Goal: Use online tool/utility: Utilize a website feature to perform a specific function

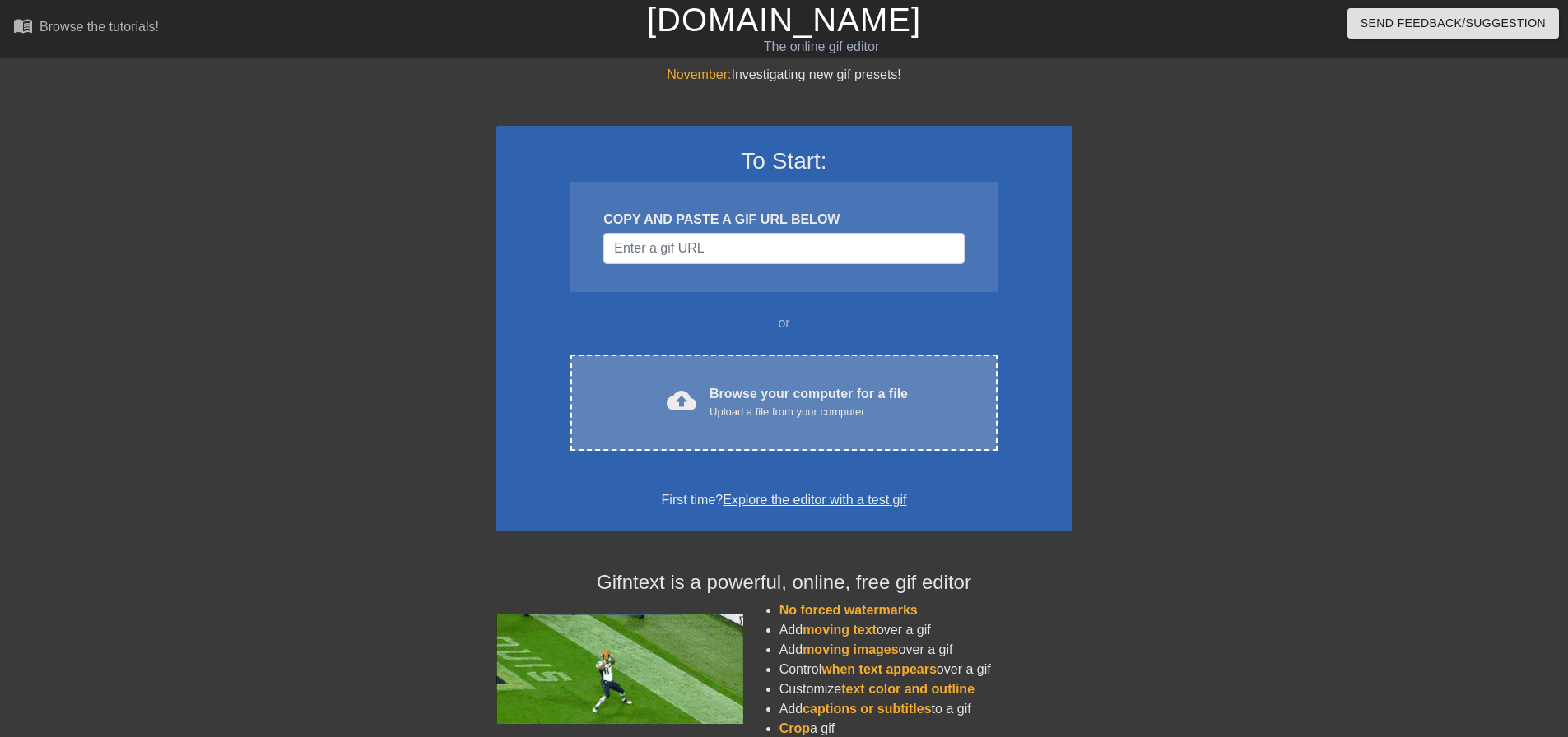
click at [647, 427] on div "cloud_upload Browse your computer for a file Upload a file from your computer C…" at bounding box center [784, 402] width 427 height 96
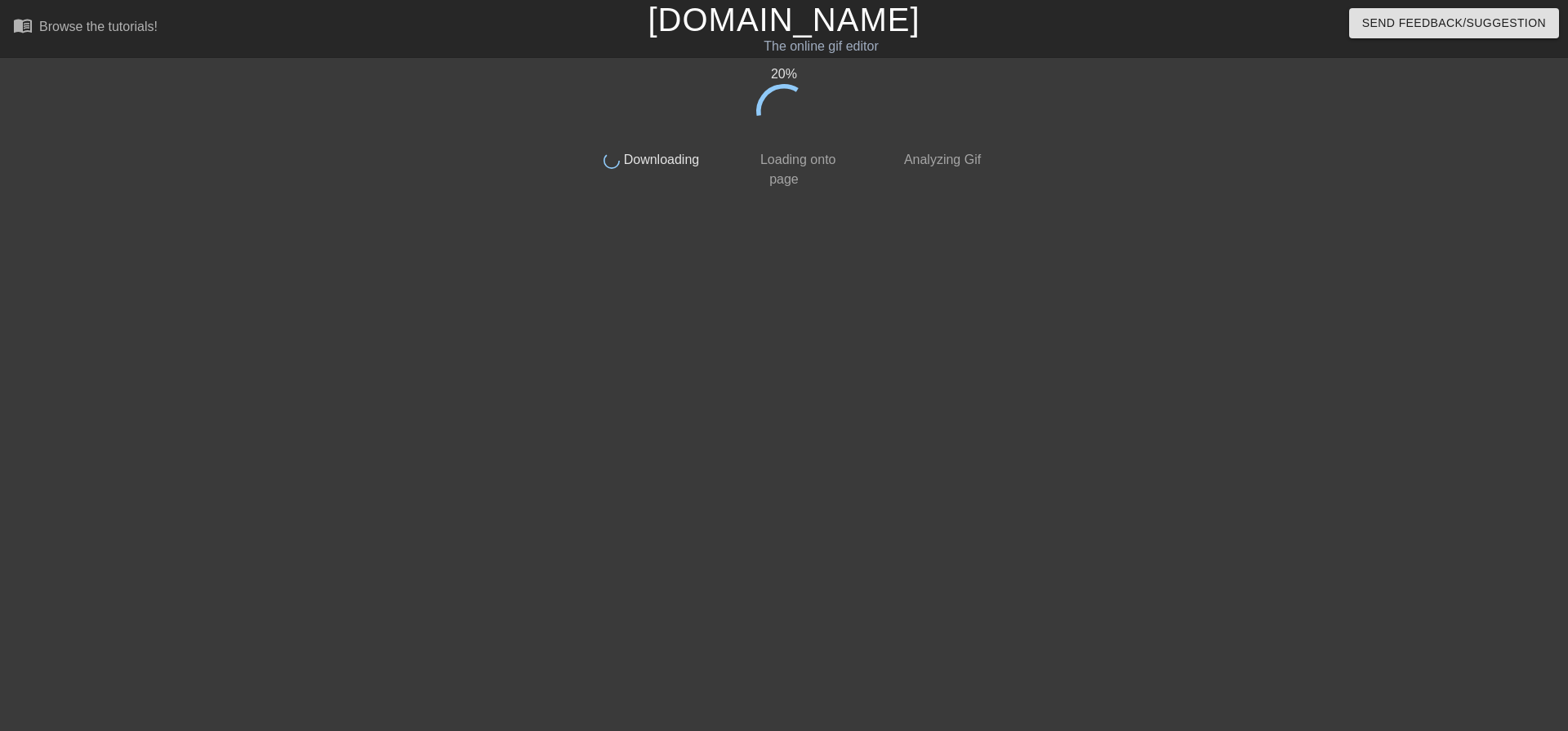
click at [106, 192] on div "20 % done Downloading done Loading onto page done Analyzing Gif" at bounding box center [784, 309] width 1568 height 490
click at [108, 201] on div "21 % done Downloading done Loading onto page done Analyzing Gif" at bounding box center [784, 309] width 1568 height 490
click at [102, 200] on div "23 % done Downloading done Loading onto page done Analyzing Gif" at bounding box center [784, 309] width 1568 height 490
drag, startPoint x: 102, startPoint y: 200, endPoint x: 115, endPoint y: 199, distance: 13.0
click at [115, 199] on div "23 % done Downloading done Loading onto page done Analyzing Gif" at bounding box center [784, 309] width 1568 height 490
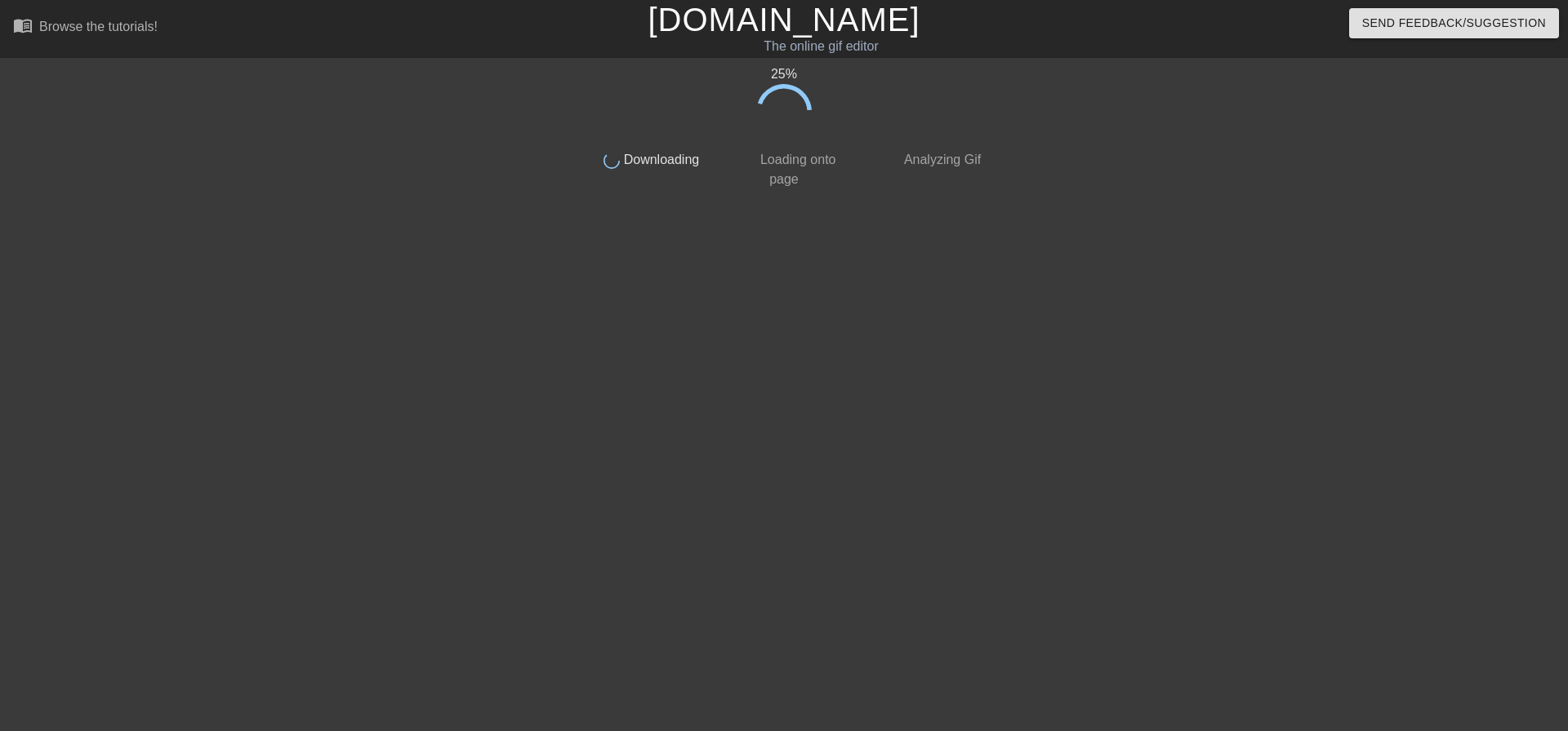
click at [115, 200] on div "25 % done Downloading done Loading onto page done Analyzing Gif" at bounding box center [784, 309] width 1568 height 490
click at [170, 99] on div "35 % done Downloading done Loading onto page done Analyzing Gif" at bounding box center [784, 309] width 1568 height 490
click at [911, 134] on div "38 %" at bounding box center [783, 102] width 410 height 75
click at [728, 97] on div "39 %" at bounding box center [783, 102] width 410 height 75
drag, startPoint x: 600, startPoint y: 68, endPoint x: 463, endPoint y: 61, distance: 137.2
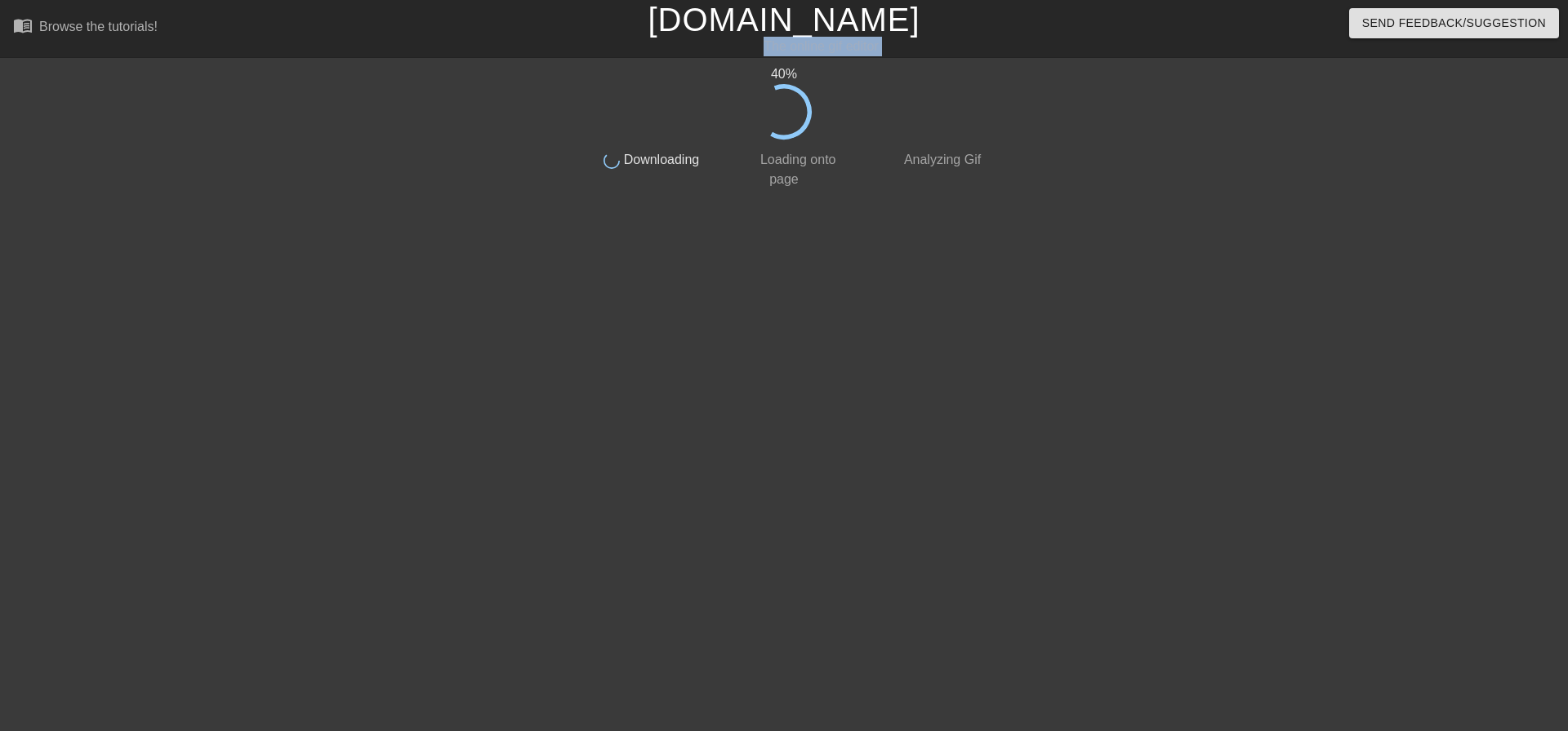
click at [544, 63] on div "menu_book Browse the tutorials! [DOMAIN_NAME] The online gif editor Send Feedba…" at bounding box center [784, 277] width 1568 height 554
click at [245, 97] on div "44 % done Downloading done Loading onto page done Analyzing Gif" at bounding box center [784, 309] width 1568 height 490
click at [245, 97] on div "47 % done Downloading done Loading onto page done Analyzing Gif" at bounding box center [784, 309] width 1568 height 490
click at [245, 97] on div "48 % done Downloading done Loading onto page done Analyzing Gif" at bounding box center [784, 309] width 1568 height 490
click at [245, 97] on div "50 % done Downloading done Loading onto page done Analyzing Gif" at bounding box center [784, 309] width 1568 height 490
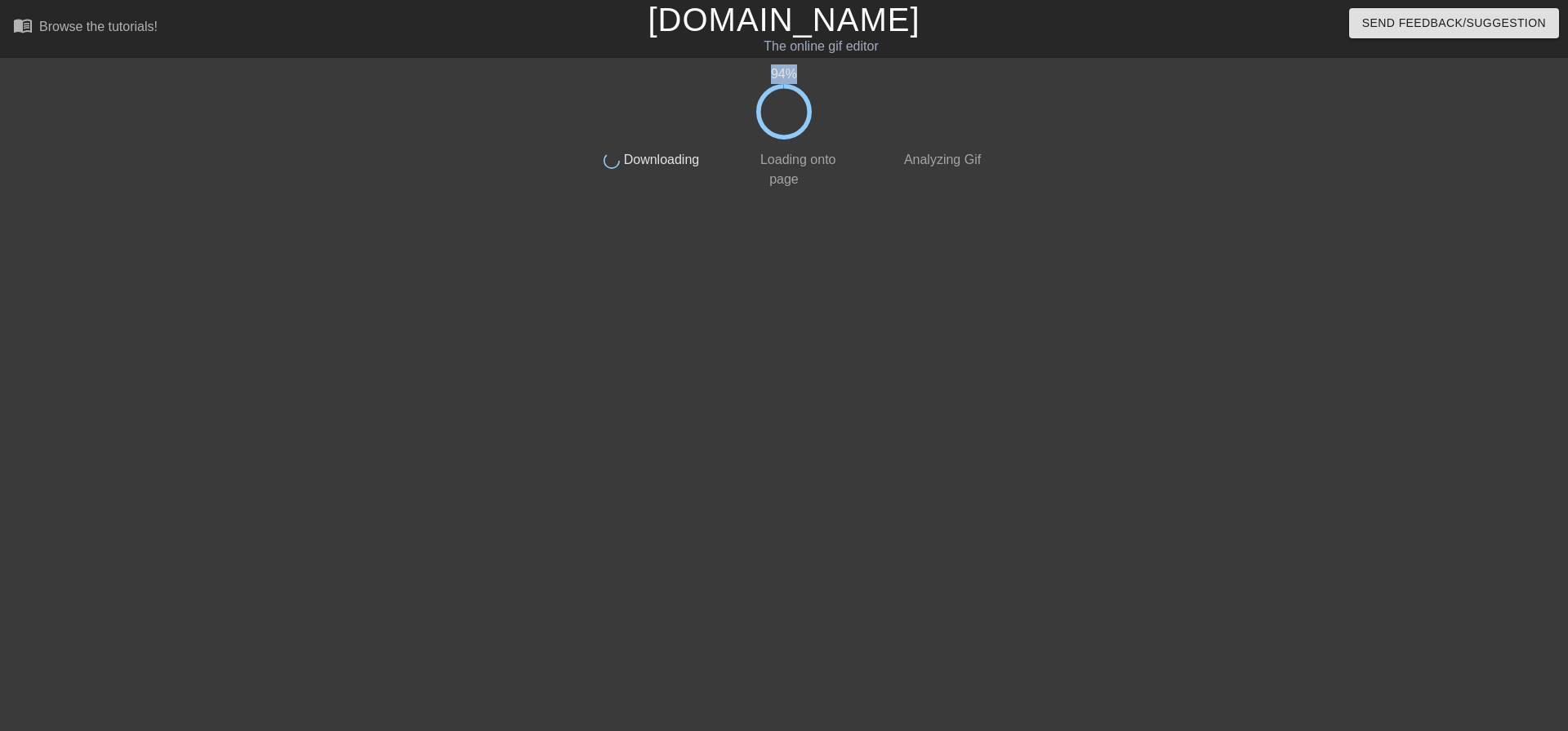
click at [604, 98] on div "94 %" at bounding box center [783, 102] width 410 height 75
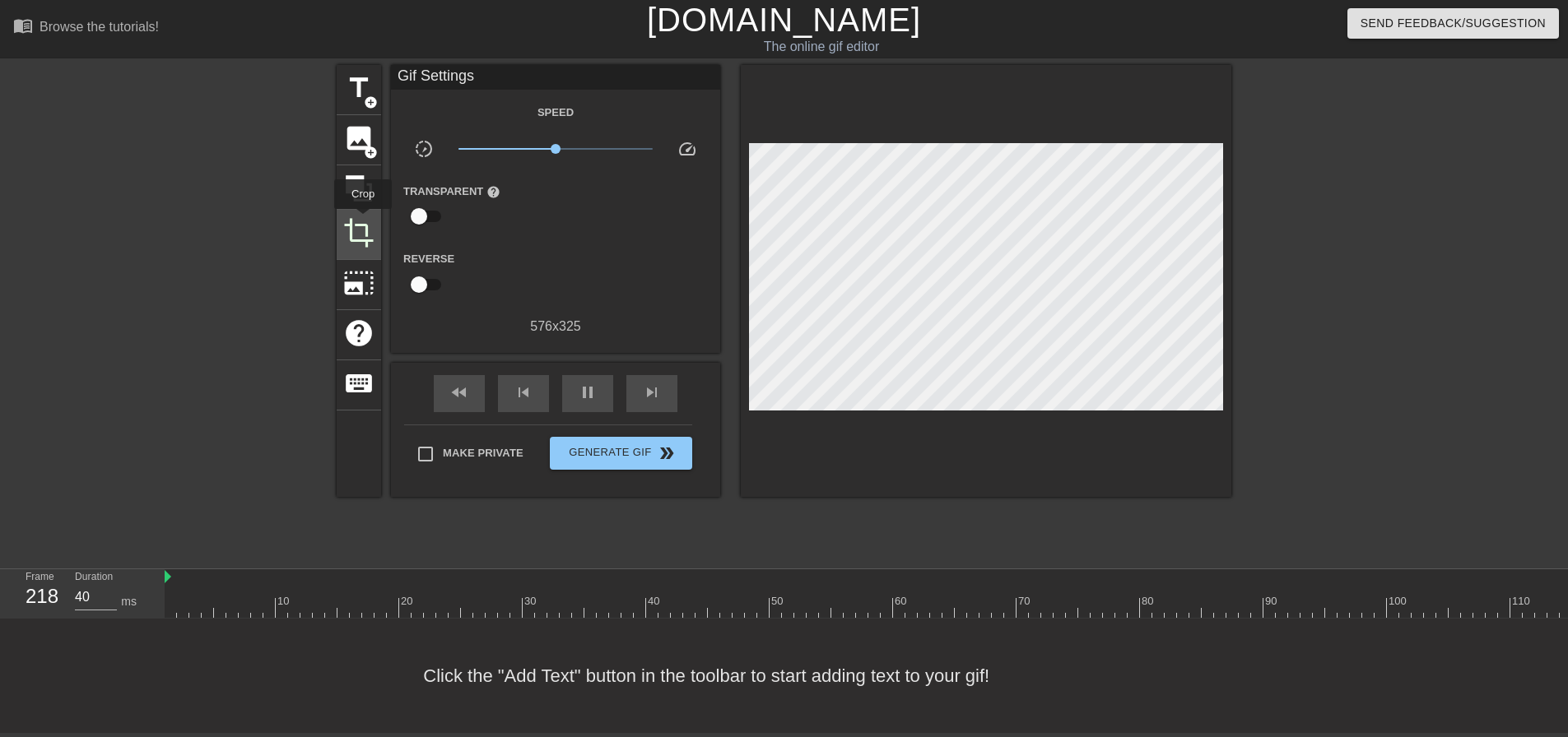
click at [363, 220] on span "crop" at bounding box center [359, 232] width 31 height 31
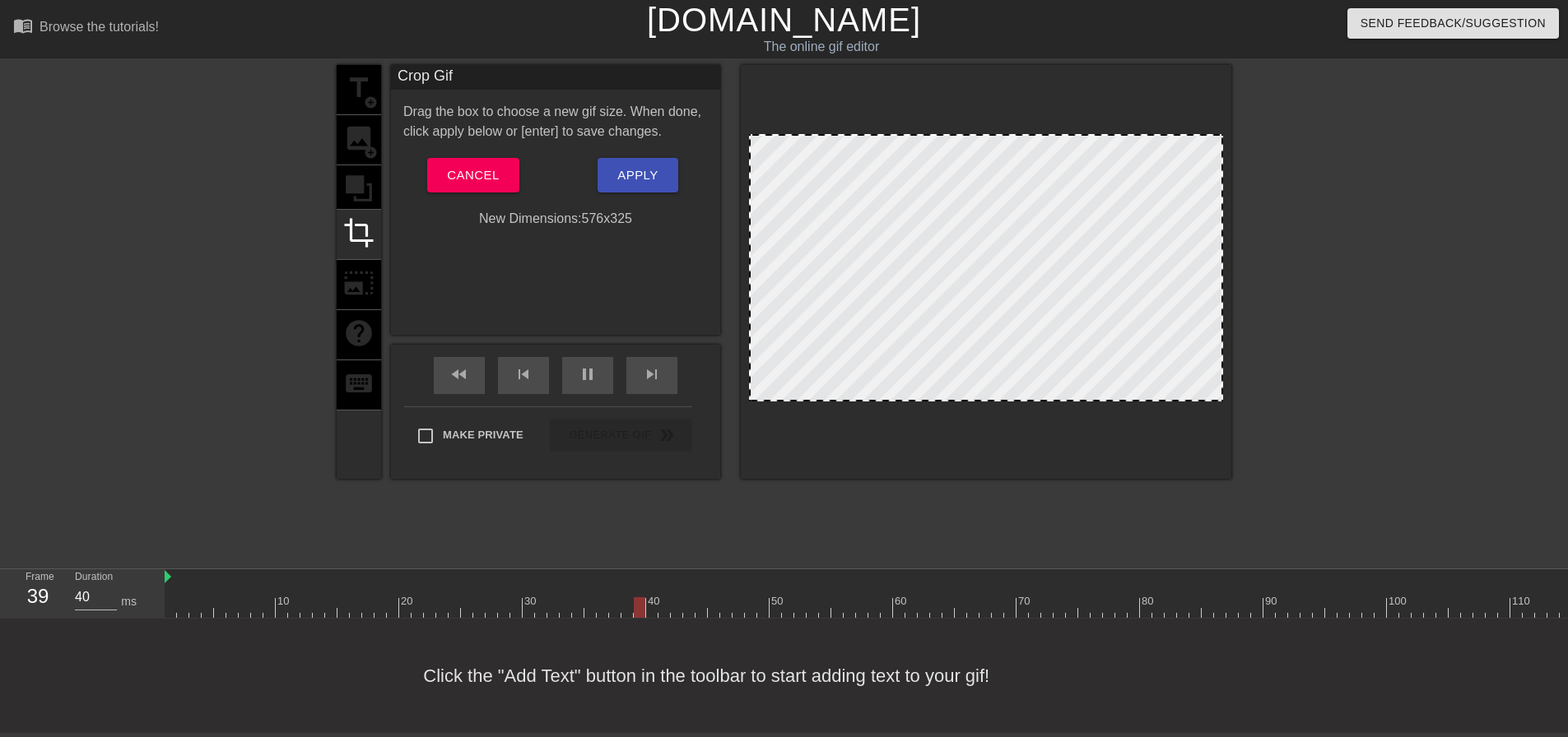
drag, startPoint x: 748, startPoint y: 283, endPoint x: 759, endPoint y: 283, distance: 11.0
click at [759, 283] on div at bounding box center [986, 272] width 491 height 414
drag, startPoint x: 752, startPoint y: 283, endPoint x: 773, endPoint y: 283, distance: 21.0
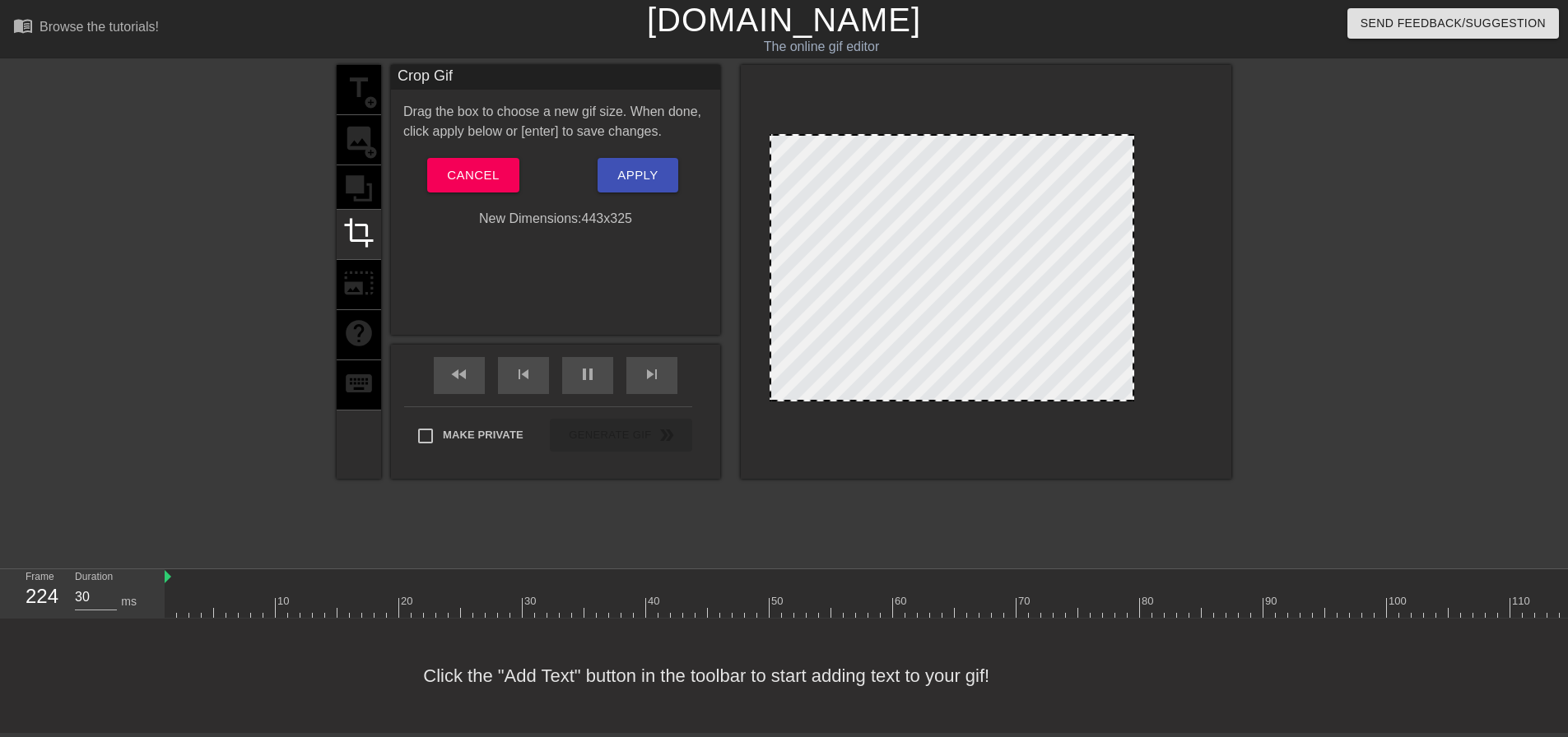
drag, startPoint x: 1221, startPoint y: 305, endPoint x: 1133, endPoint y: 319, distance: 89.1
click at [1133, 319] on div at bounding box center [1133, 268] width 8 height 264
click at [664, 173] on button "Apply" at bounding box center [637, 175] width 80 height 34
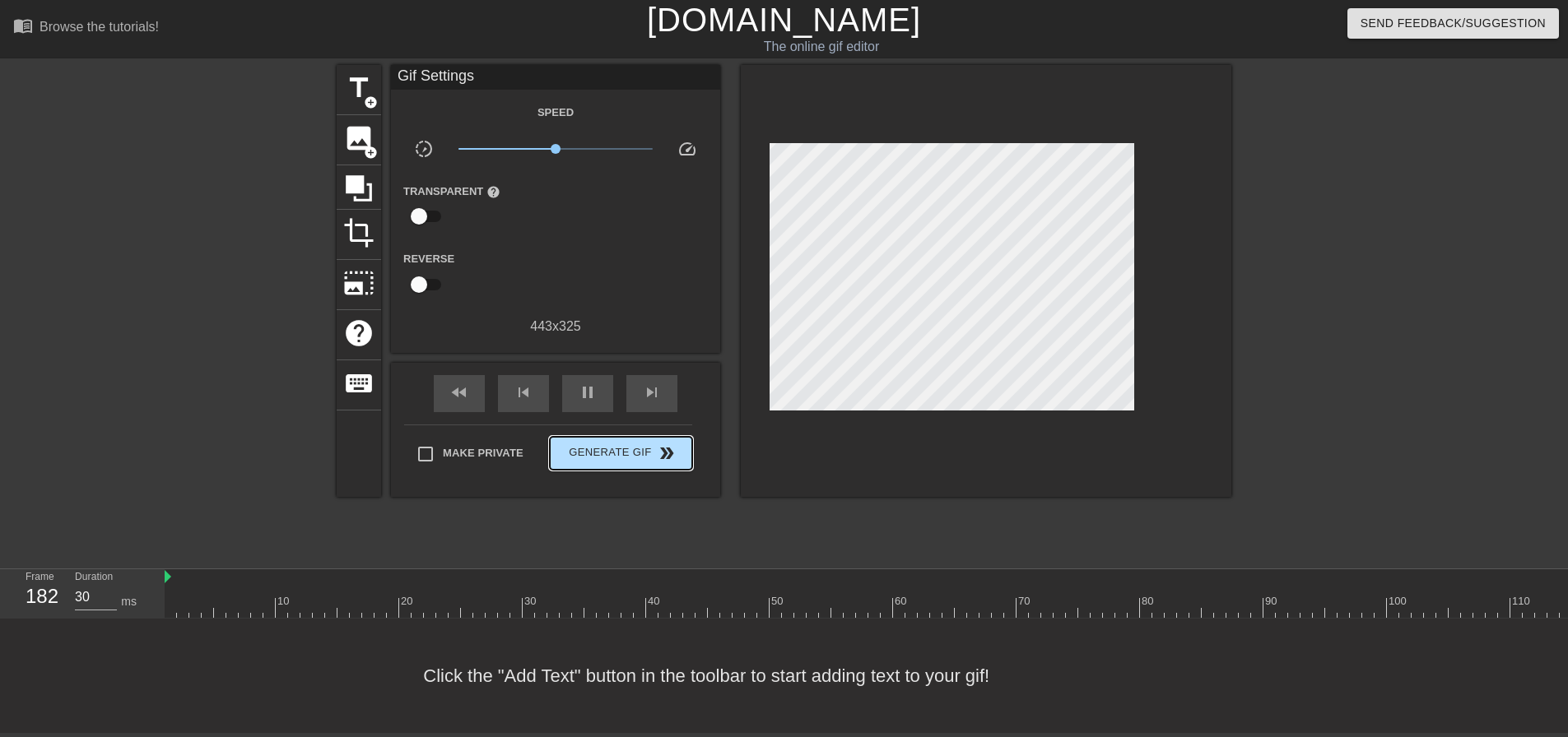
type input "40"
click at [643, 443] on span "Generate Gif double_arrow" at bounding box center [621, 453] width 130 height 19
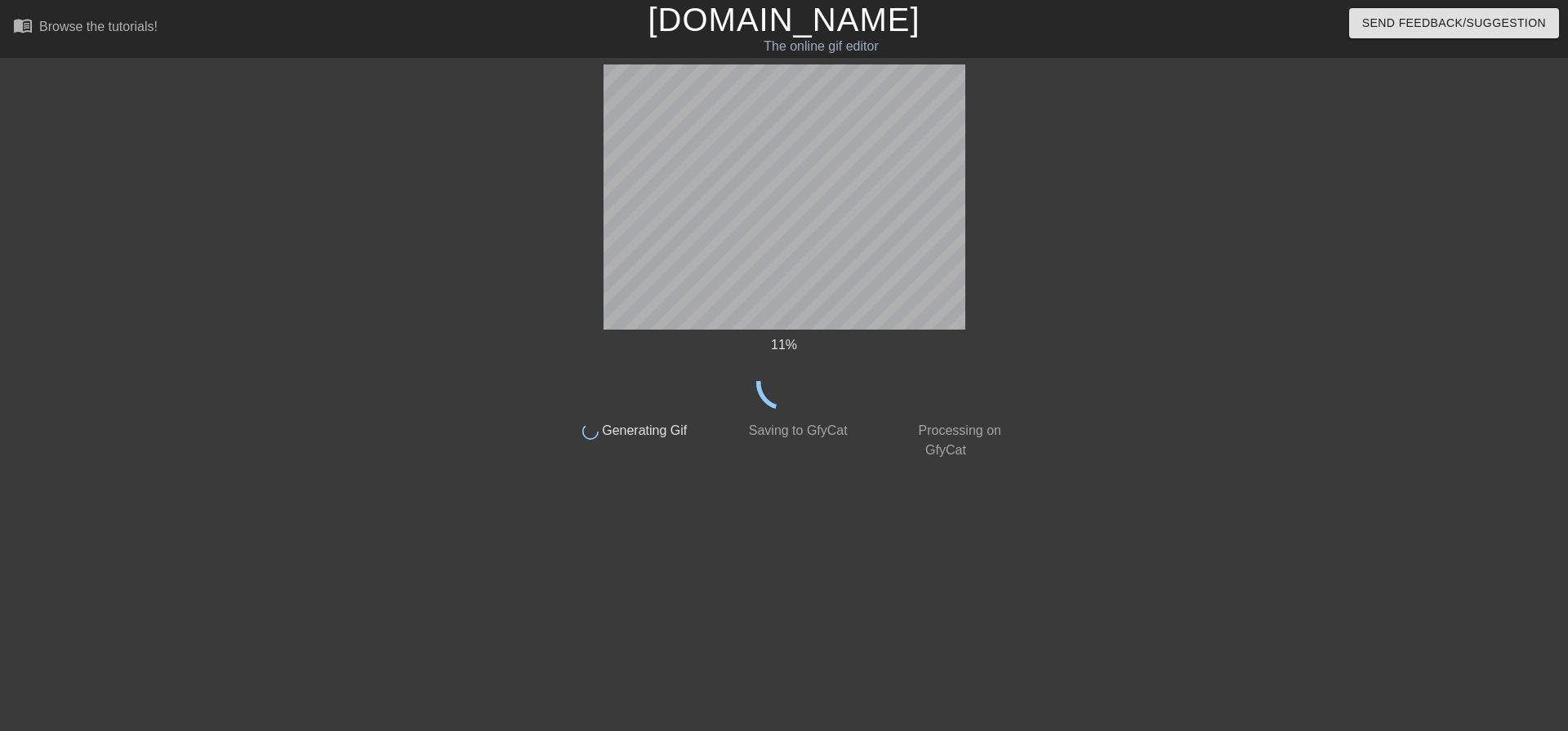
drag, startPoint x: 1136, startPoint y: 207, endPoint x: 1141, endPoint y: 224, distance: 17.7
click at [1141, 224] on div at bounding box center [1156, 309] width 245 height 490
click at [1105, 206] on div at bounding box center [1156, 309] width 245 height 490
click at [1103, 204] on div at bounding box center [1156, 309] width 245 height 490
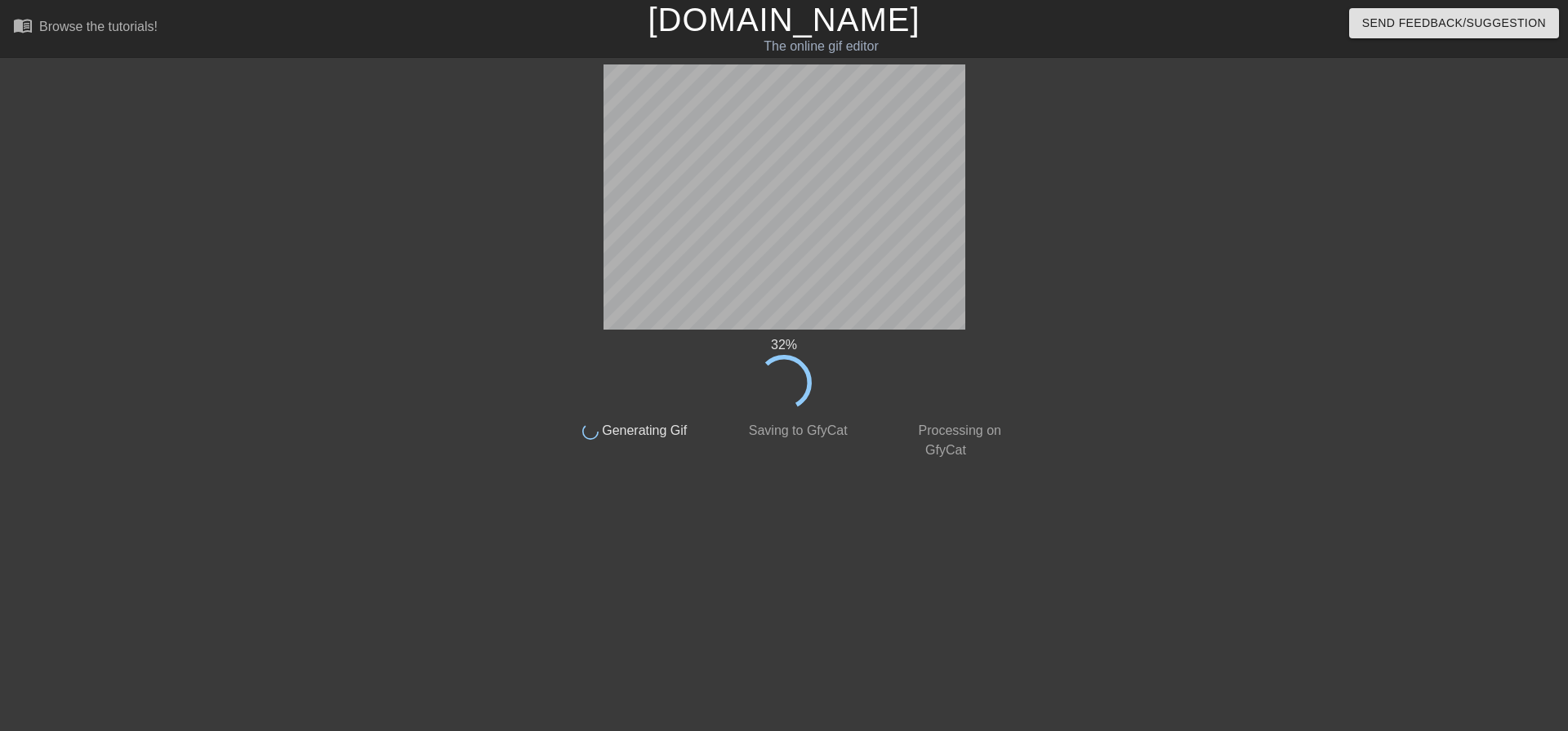
click at [1191, 340] on div at bounding box center [1156, 309] width 245 height 490
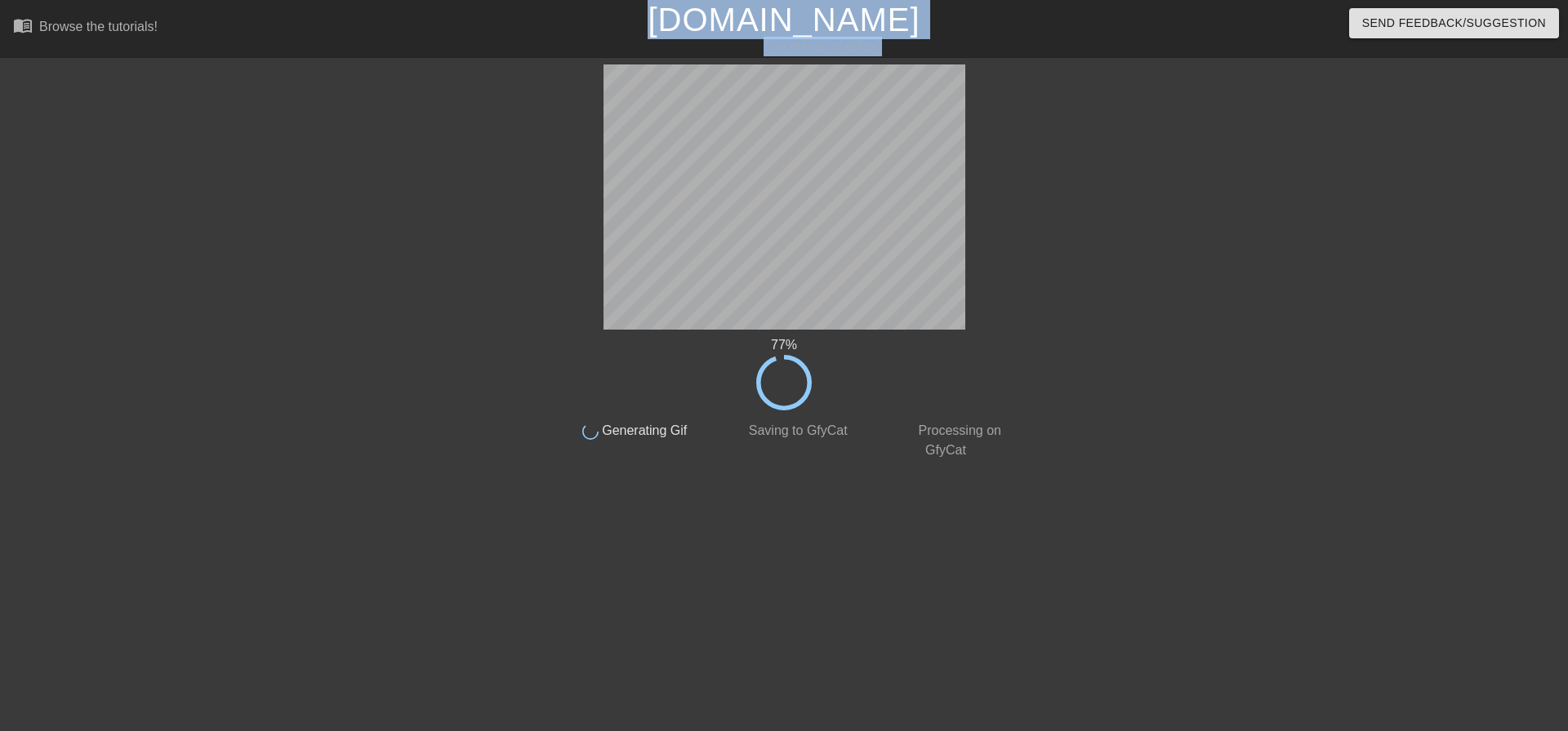
drag, startPoint x: 208, startPoint y: 42, endPoint x: 261, endPoint y: 80, distance: 65.2
click at [252, 77] on div "menu_book Browse the tutorials! [DOMAIN_NAME] The online gif editor Send Feedba…" at bounding box center [784, 277] width 1568 height 554
click at [255, 78] on div "77 % done Generating Gif done Saving to GfyCat done Processing on GfyCat title …" at bounding box center [784, 309] width 1568 height 490
click at [297, 103] on div at bounding box center [411, 309] width 245 height 490
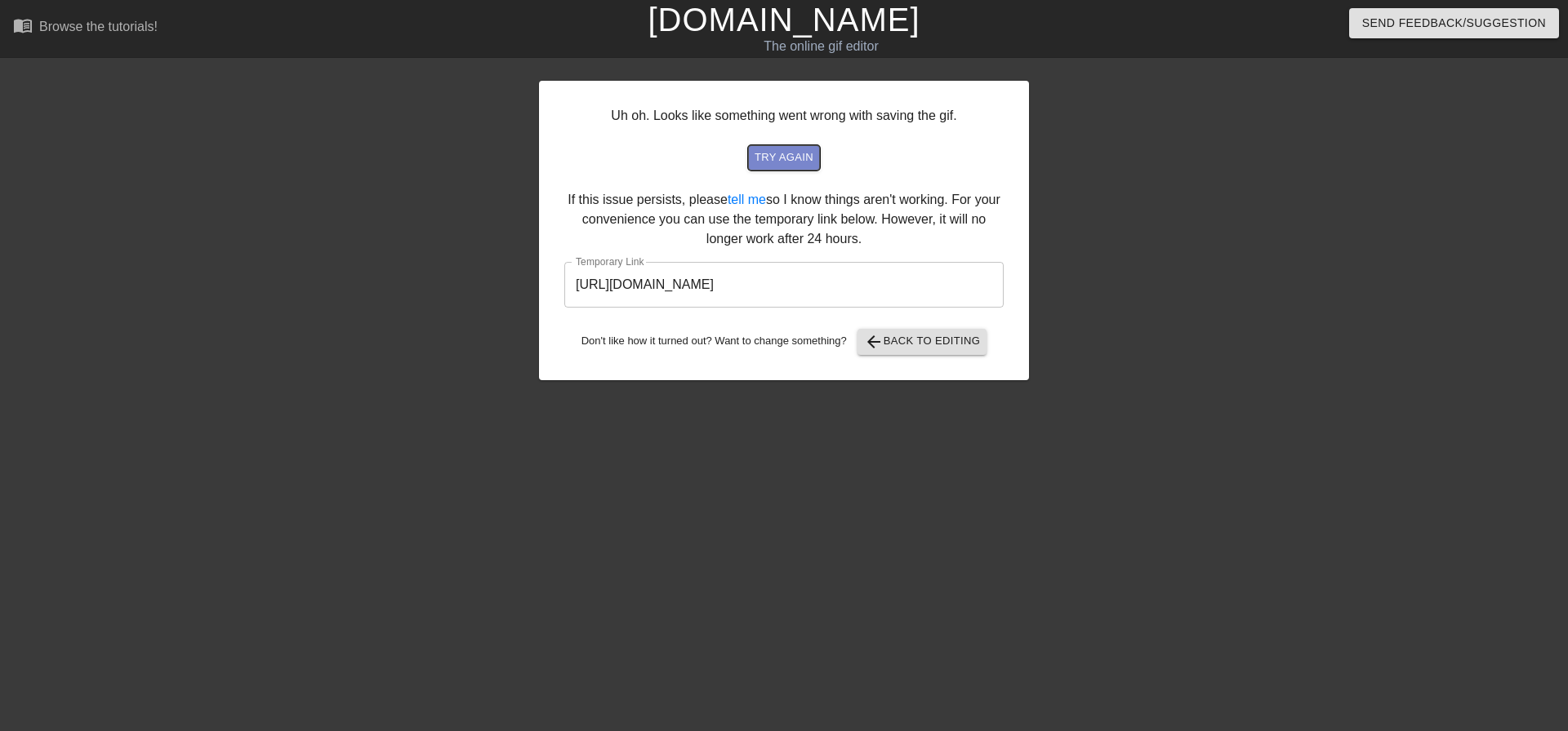
click at [771, 154] on span "try again" at bounding box center [784, 158] width 58 height 18
